Goal: Task Accomplishment & Management: Use online tool/utility

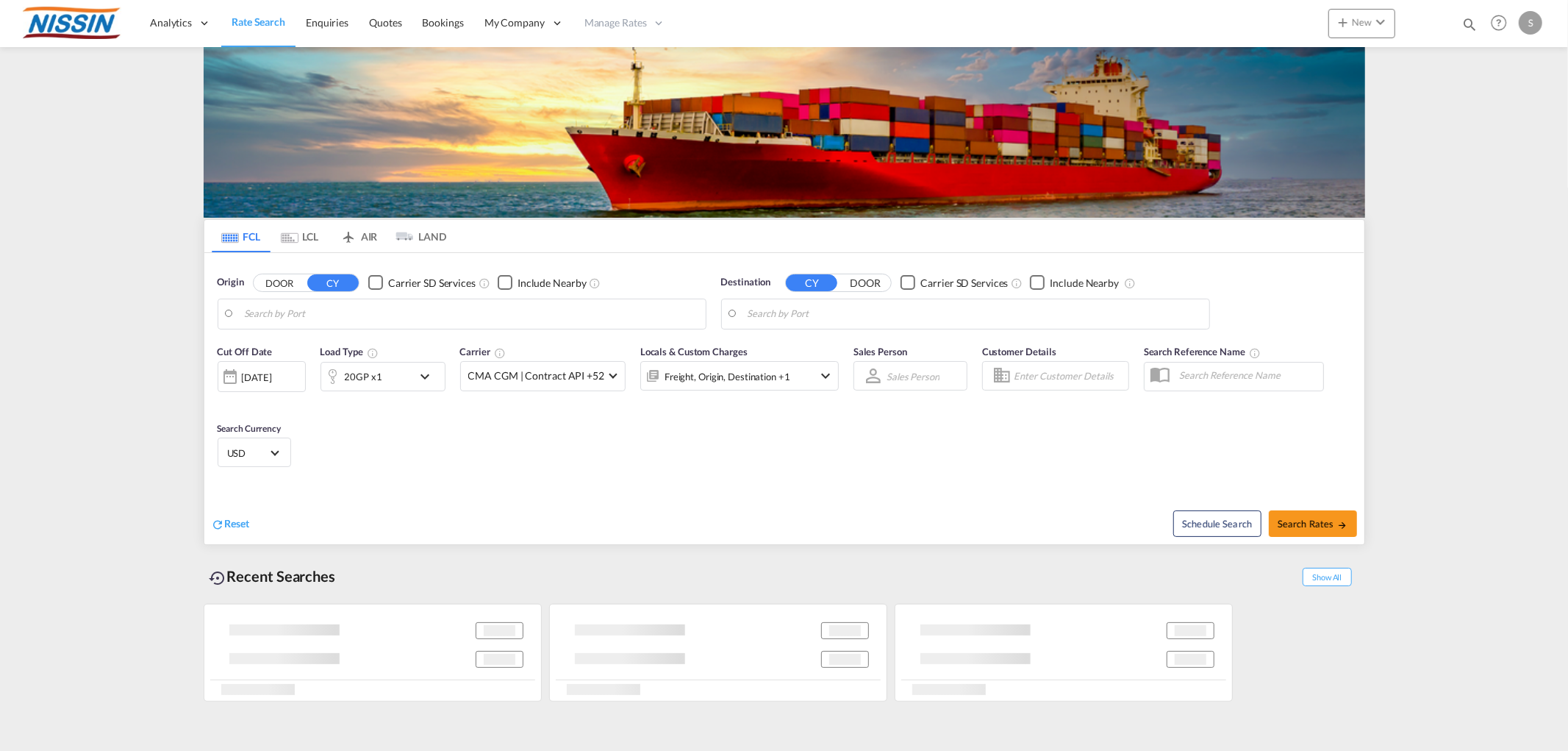
type input "[GEOGRAPHIC_DATA], [GEOGRAPHIC_DATA]"
type input "[GEOGRAPHIC_DATA], [GEOGRAPHIC_DATA], USELP"
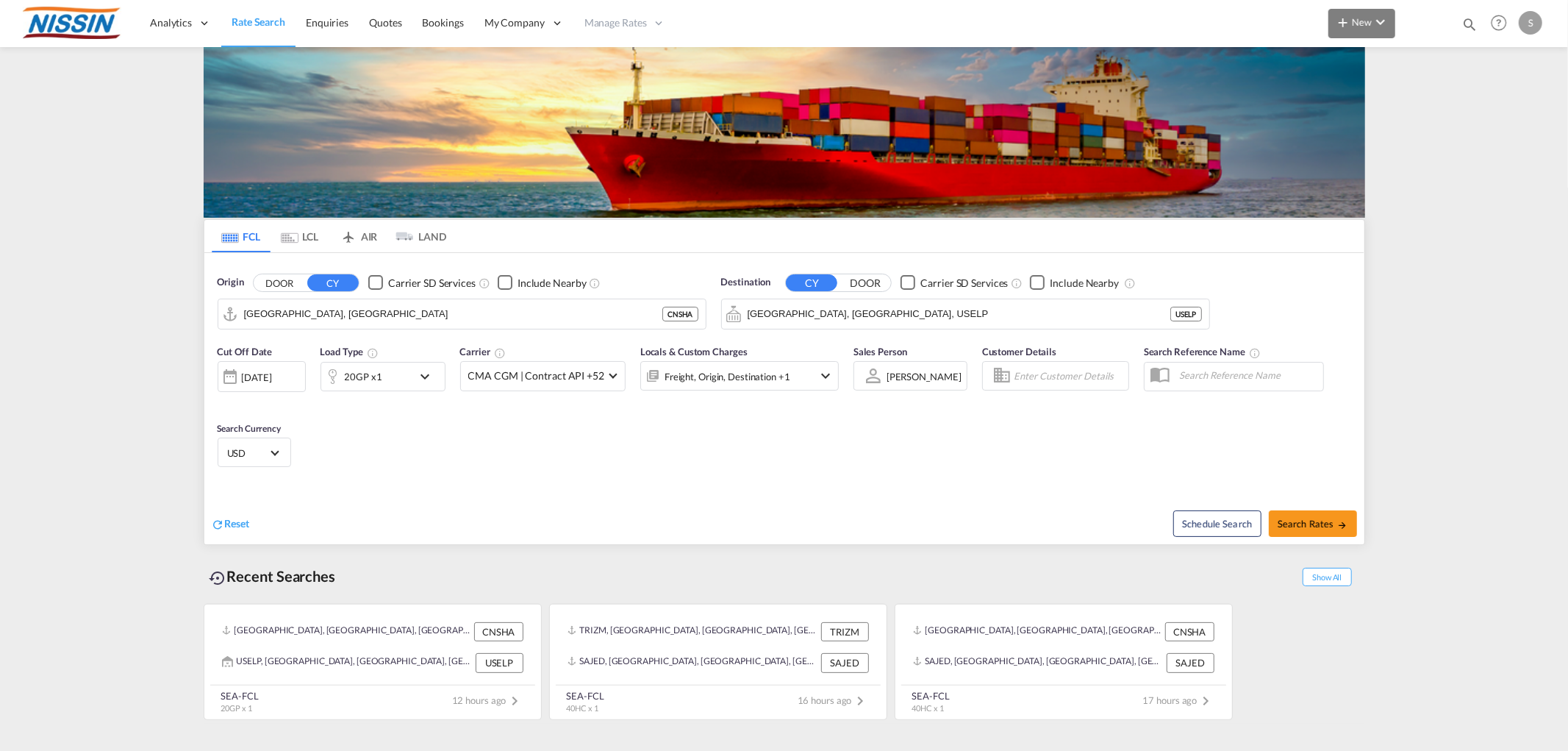
click at [1355, 32] on button "New" at bounding box center [1361, 24] width 67 height 30
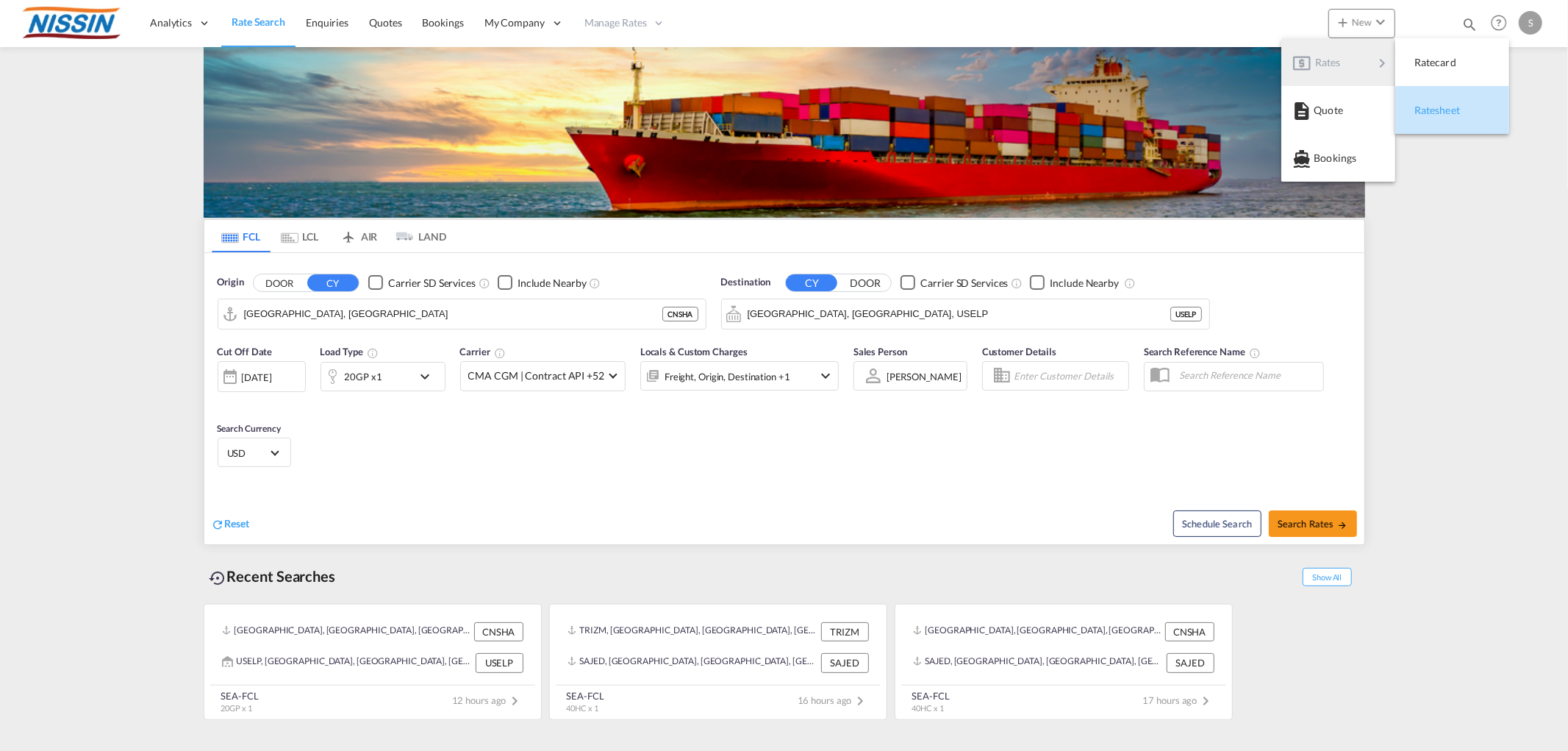
click at [1426, 110] on span "Ratesheet" at bounding box center [1422, 110] width 16 height 30
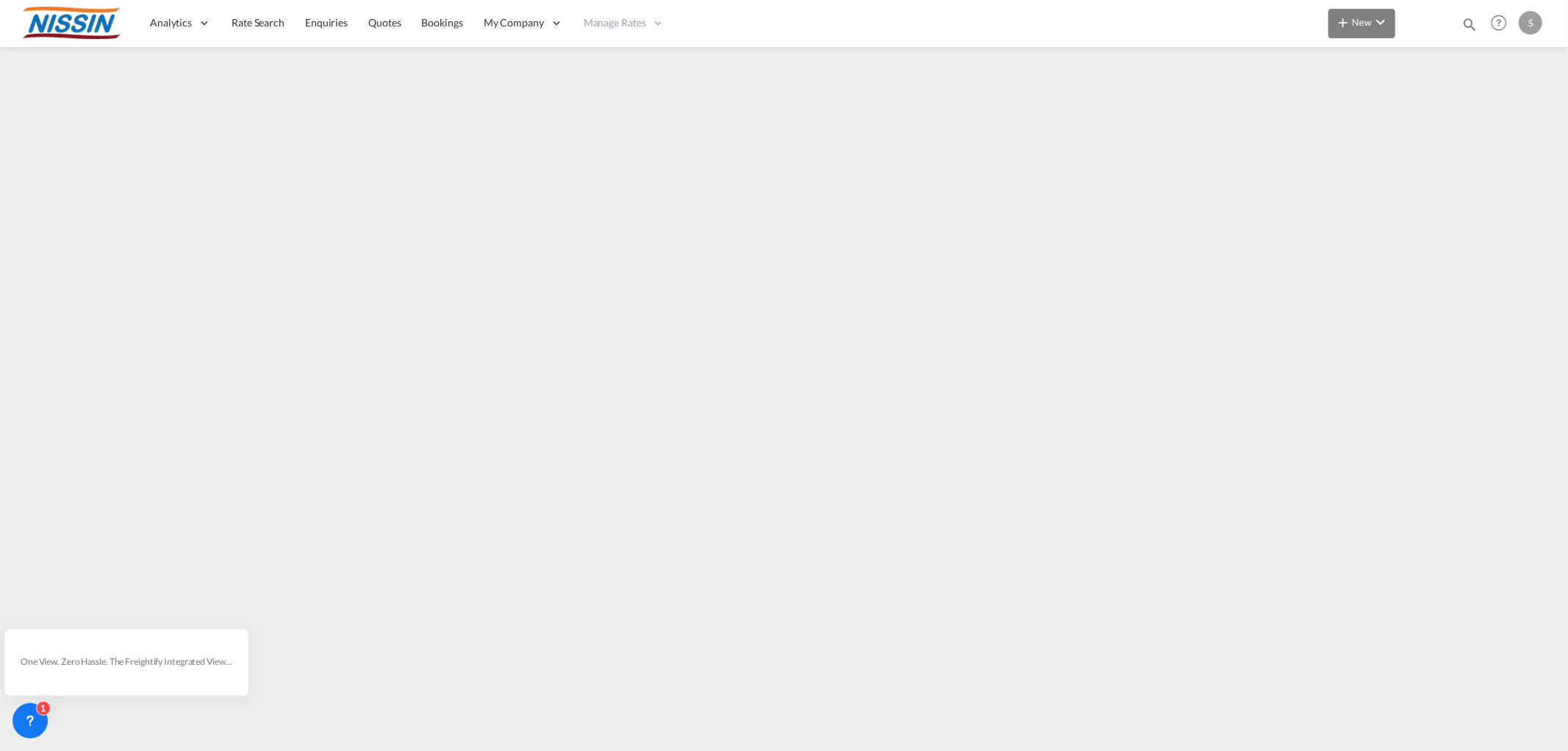
click at [1349, 25] on md-icon "icon-plus 400-fg" at bounding box center [1343, 22] width 18 height 18
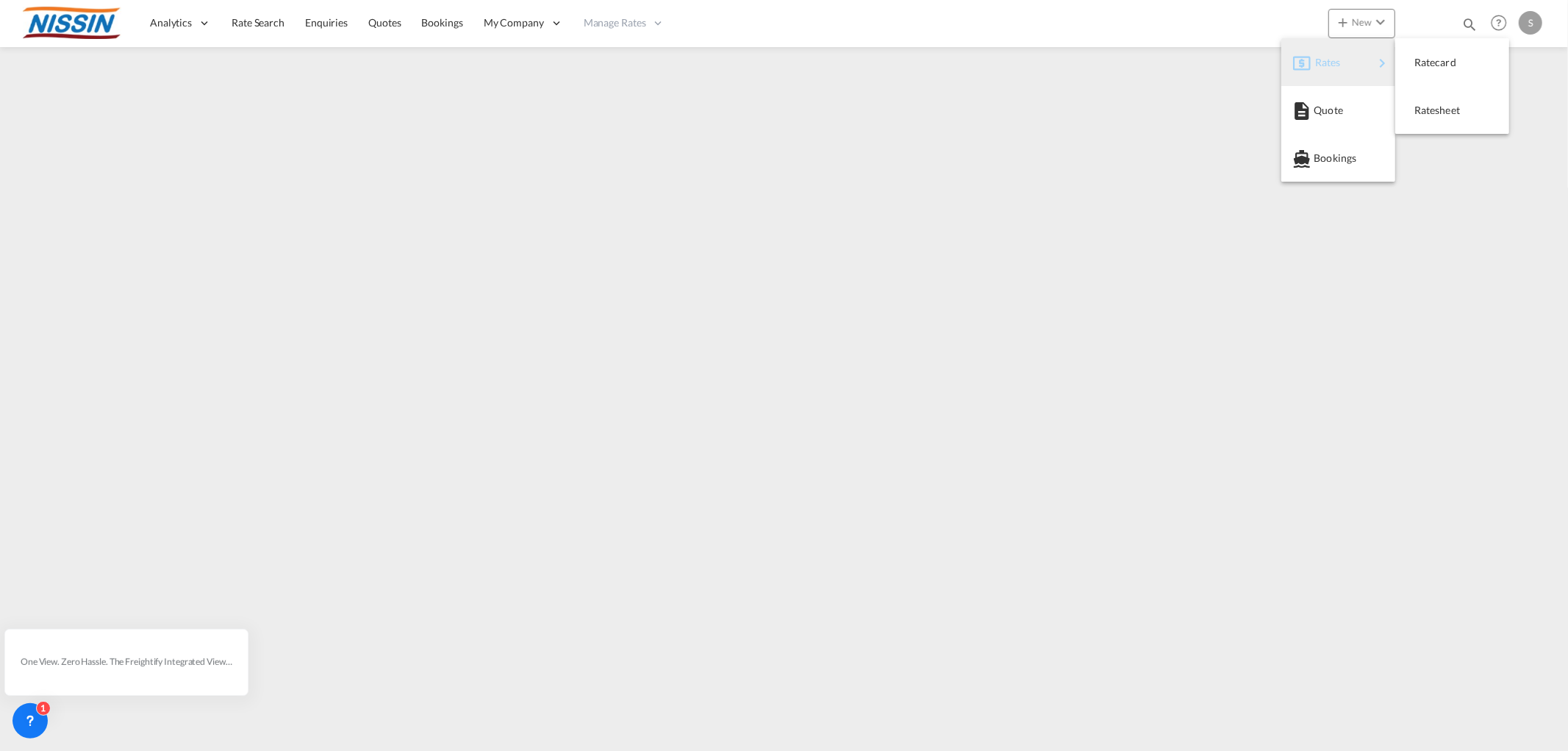
click at [1304, 64] on md-icon "button" at bounding box center [1302, 63] width 18 height 18
click at [1415, 116] on span "Ratesheet" at bounding box center [1422, 110] width 16 height 30
